Goal: Information Seeking & Learning: Learn about a topic

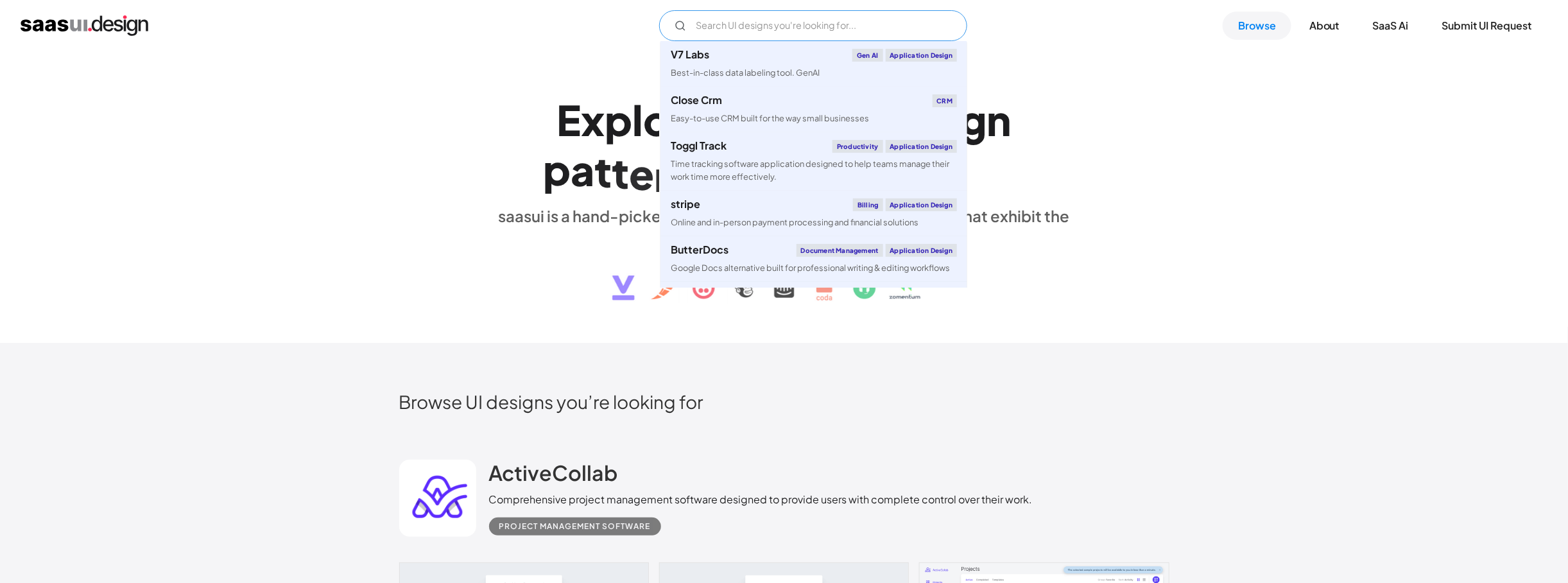
click at [778, 34] on input "Email Form" at bounding box center [813, 25] width 308 height 31
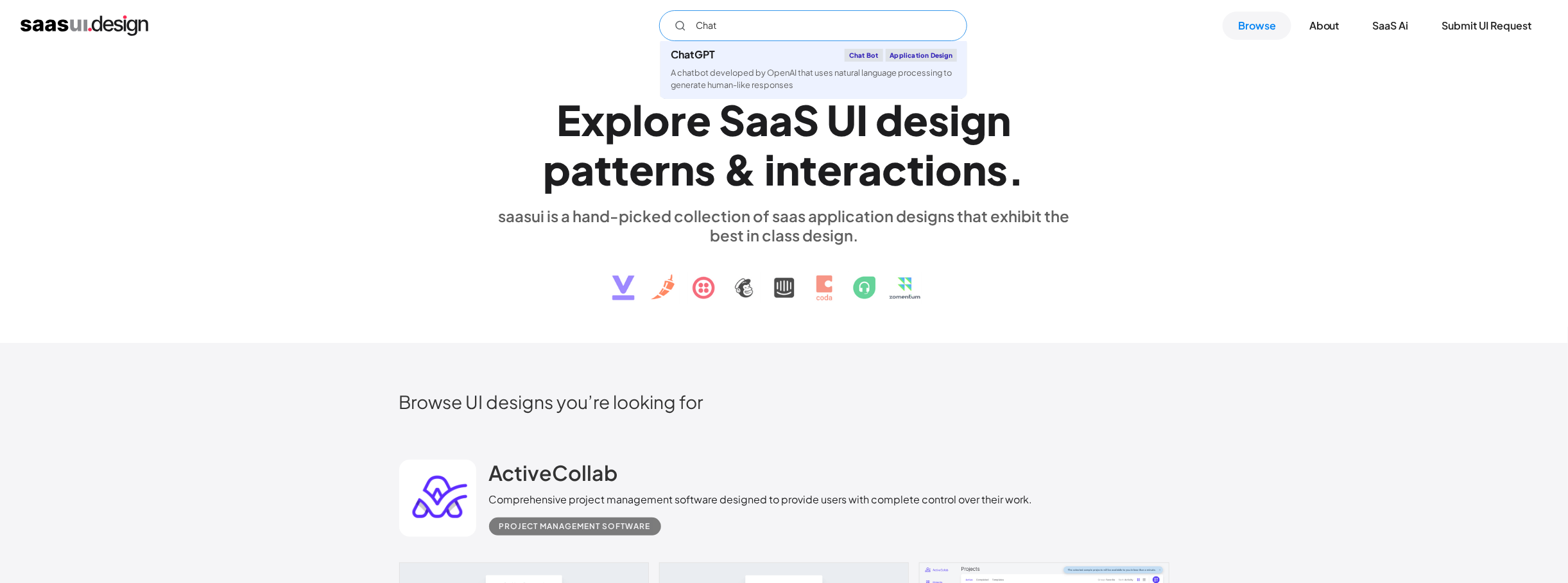
drag, startPoint x: 722, startPoint y: 24, endPoint x: 649, endPoint y: 15, distance: 73.6
click at [649, 15] on div "Chat ChatGPT Chat Bot Application Design A chatbot developed by OpenAI that use…" at bounding box center [784, 25] width 1527 height 31
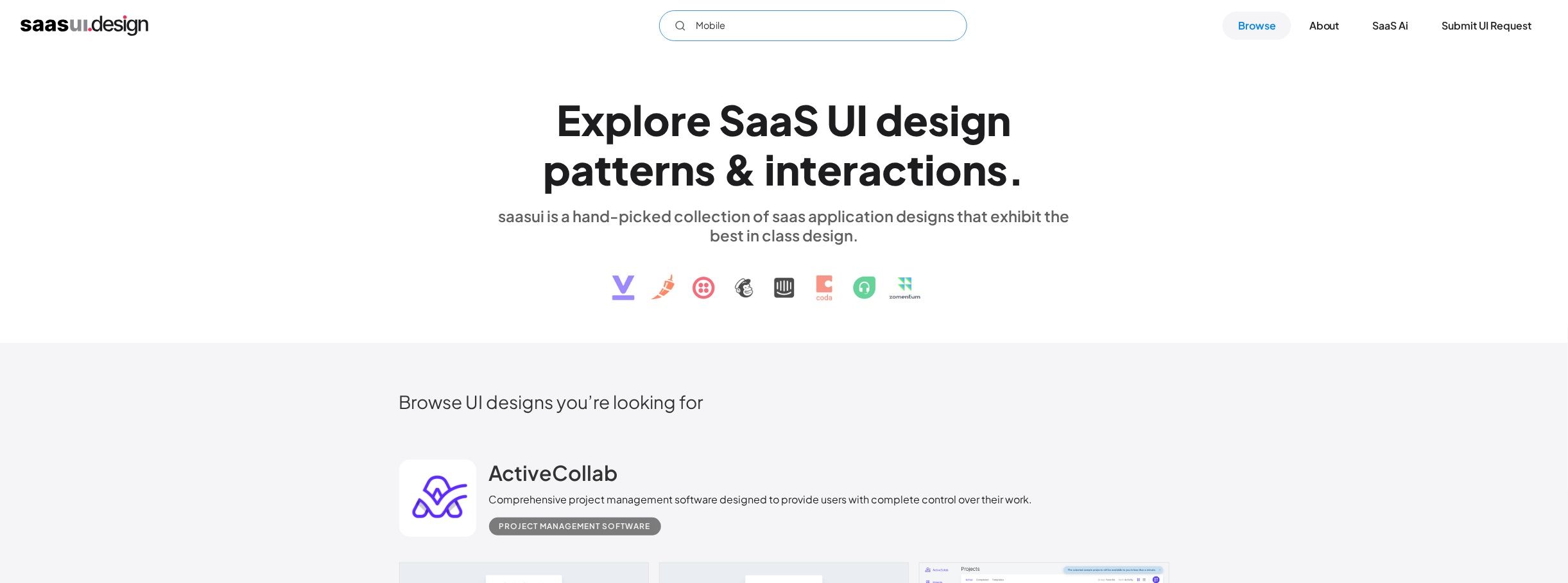
type input "Mobile"
click at [1300, 186] on div "E x p l o r e S a a S U I d e s i g n p a t t e r n s & i n t e r a c t i o n s…" at bounding box center [784, 197] width 1568 height 292
click at [1409, 28] on link "SaaS Ai" at bounding box center [1391, 26] width 67 height 28
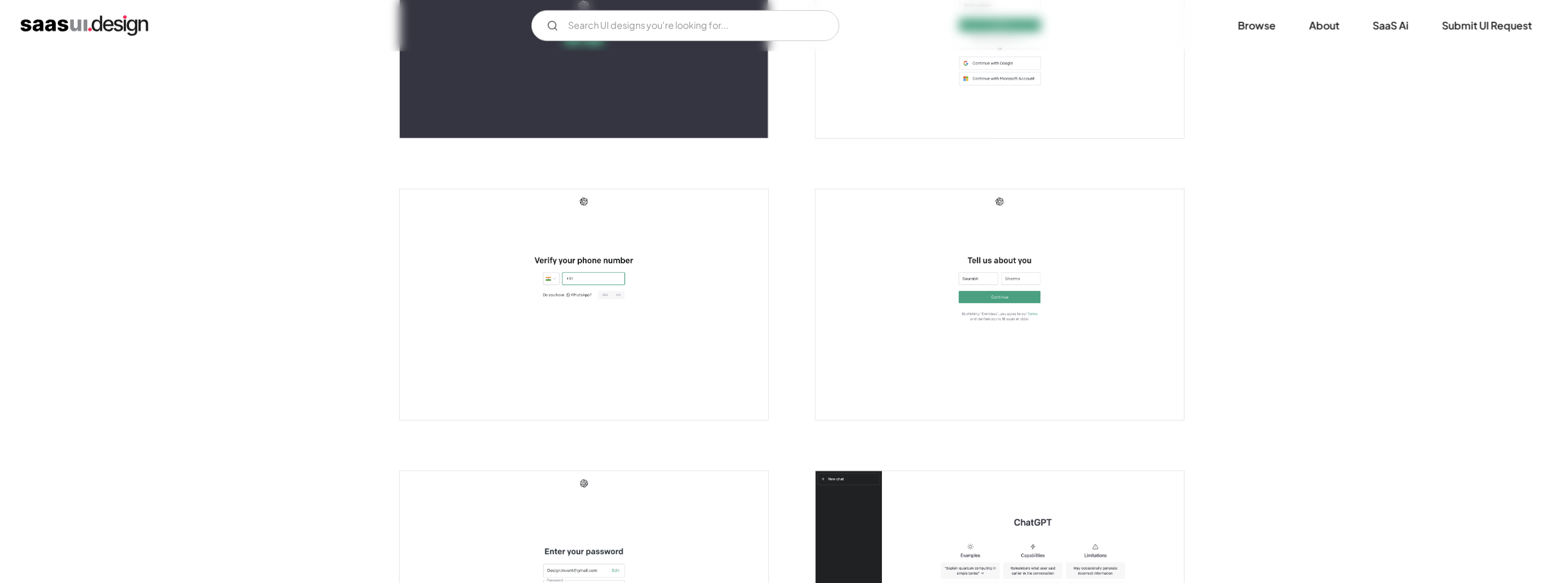
scroll to position [193, 0]
